Goal: Transaction & Acquisition: Purchase product/service

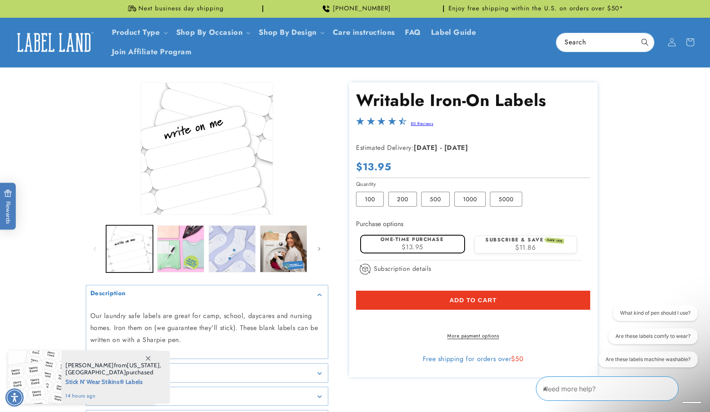
click at [551, 388] on icon "Close conversation starters" at bounding box center [547, 385] width 8 height 8
